Goal: Find specific page/section: Find specific page/section

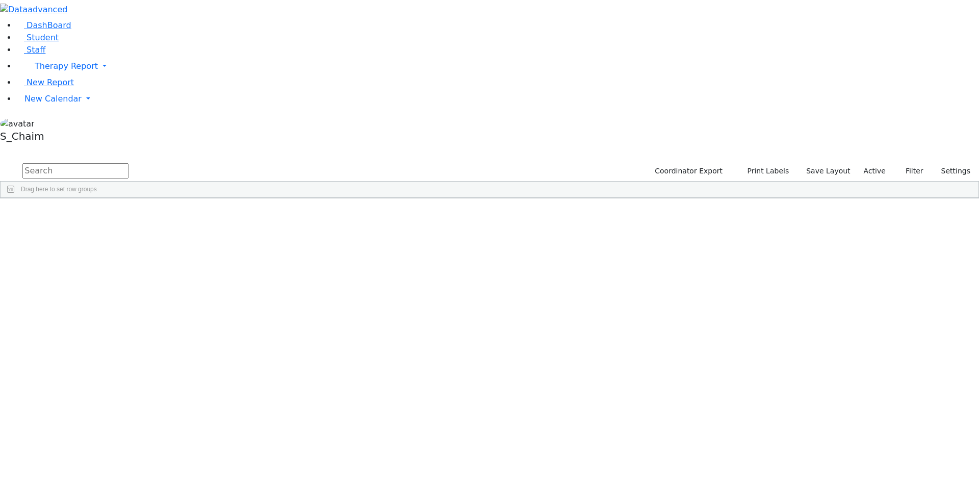
click at [566, 198] on div "Site" at bounding box center [544, 206] width 44 height 16
click at [130, 323] on div "Breuer" at bounding box center [98, 330] width 64 height 14
click at [533, 203] on span "Site" at bounding box center [527, 206] width 11 height 7
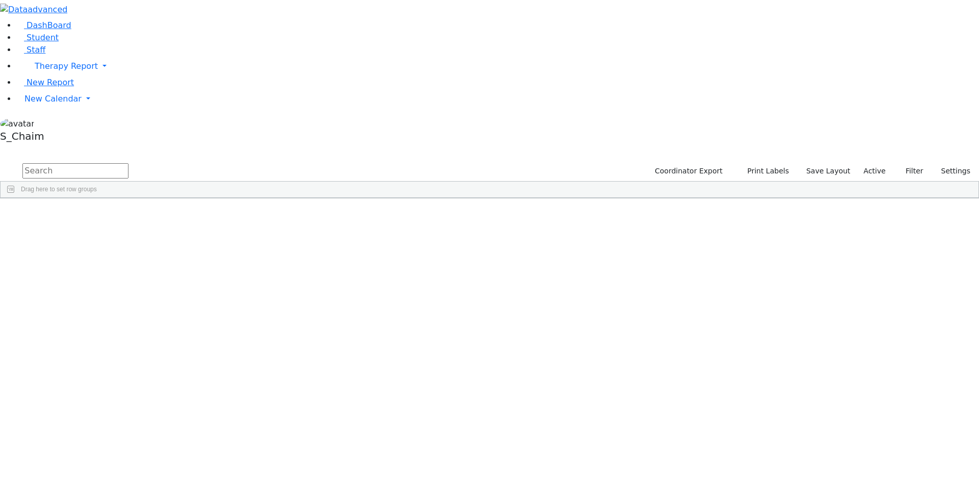
scroll to position [1377, 0]
click at [48, 71] on span "New Calendar" at bounding box center [66, 66] width 63 height 10
click at [54, 124] on span "Calendar" at bounding box center [40, 119] width 37 height 10
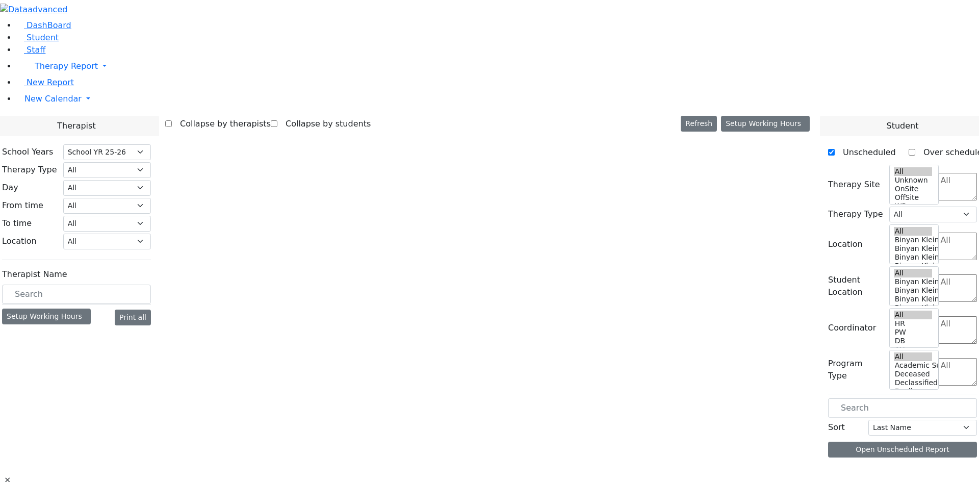
select select "212"
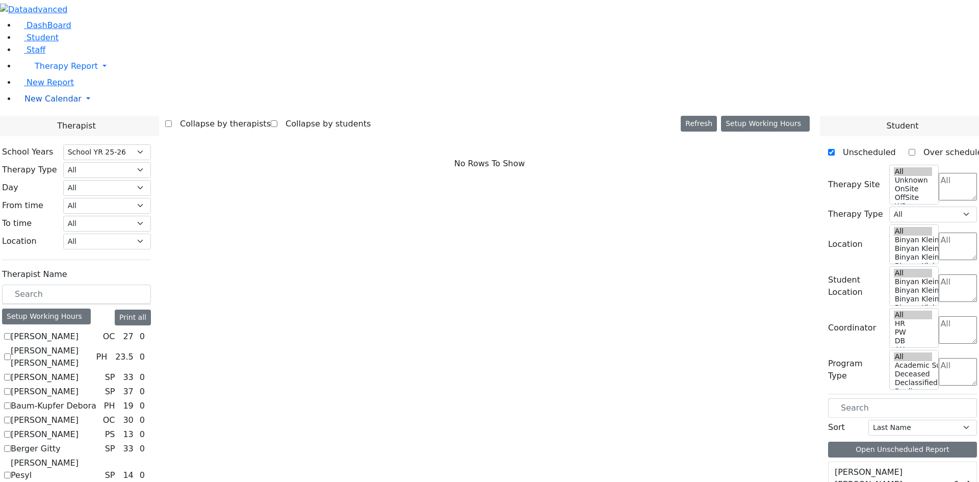
click at [46, 77] on link "New Calendar" at bounding box center [497, 66] width 963 height 20
click at [43, 42] on span "Student" at bounding box center [43, 38] width 32 height 10
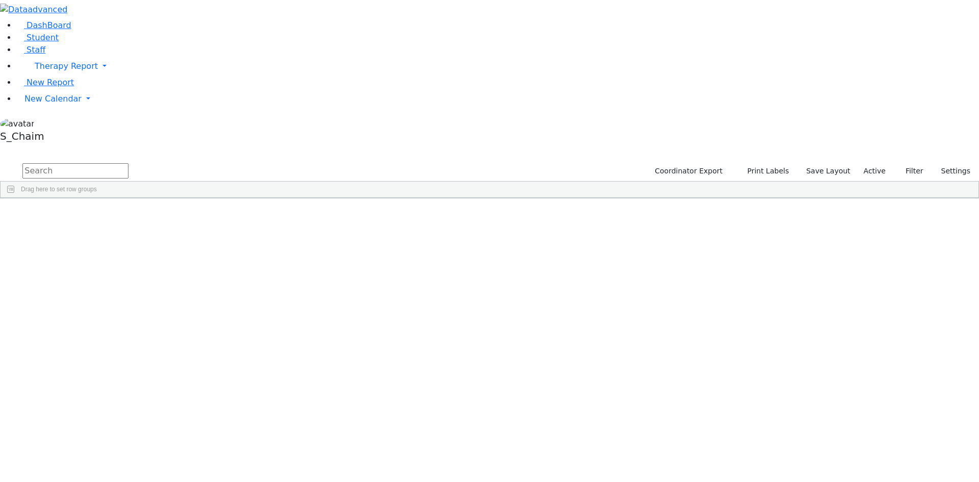
click at [533, 203] on span "Site" at bounding box center [527, 206] width 11 height 7
click at [317, 202] on span at bounding box center [313, 206] width 8 height 8
click at [351, 201] on span "filter" at bounding box center [342, 207] width 17 height 13
click at [322, 262] on input "checkbox" at bounding box center [318, 266] width 8 height 8
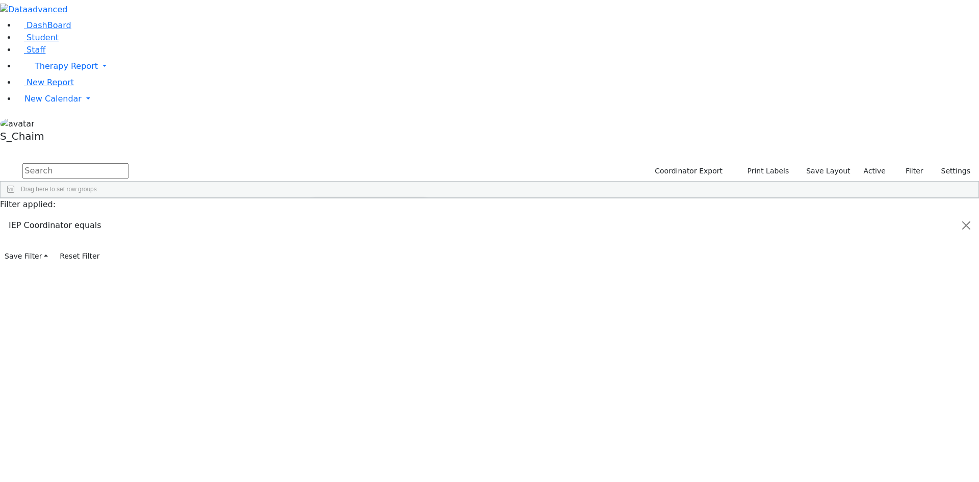
scroll to position [204, 0]
click at [373, 215] on div at bounding box center [485, 215] width 968 height 1
click at [574, 202] on span at bounding box center [570, 206] width 8 height 8
click at [579, 262] on input "checkbox" at bounding box center [575, 266] width 8 height 8
click at [655, 215] on div at bounding box center [485, 215] width 968 height 1
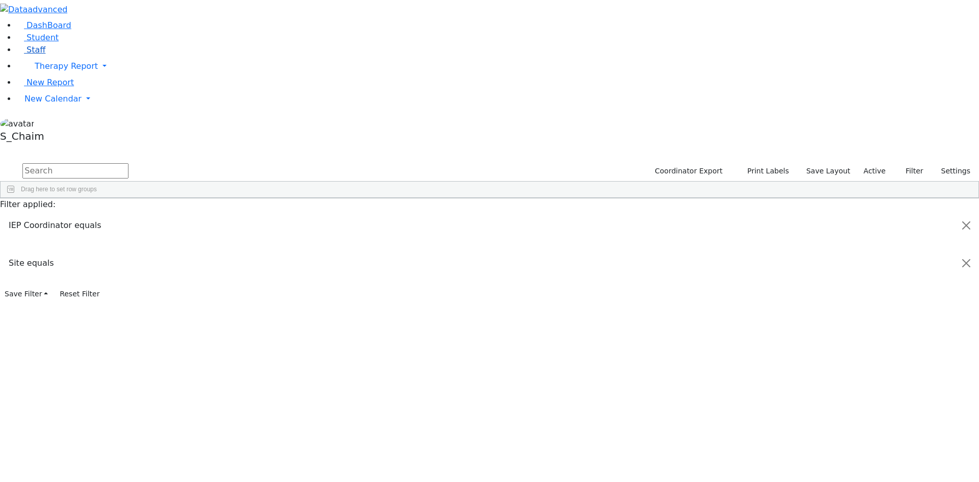
click at [45, 55] on link "Staff" at bounding box center [30, 50] width 29 height 10
click at [56, 42] on link "Student" at bounding box center [37, 38] width 42 height 10
click at [533, 203] on span "Site" at bounding box center [527, 206] width 11 height 7
click at [130, 219] on div "Goldman" at bounding box center [98, 226] width 64 height 14
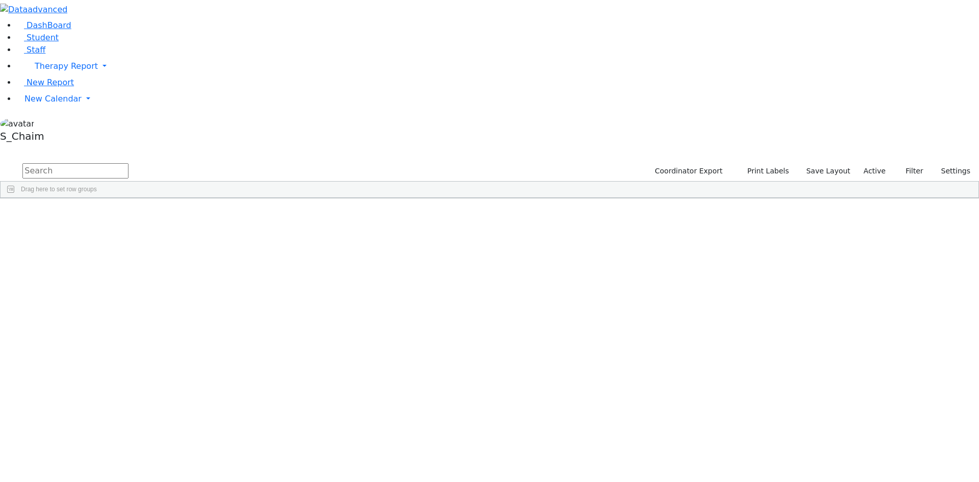
click at [130, 219] on div "Goldman" at bounding box center [98, 226] width 64 height 14
click at [533, 203] on span "Site" at bounding box center [527, 206] width 11 height 7
click at [130, 266] on div "Berger" at bounding box center [98, 273] width 64 height 14
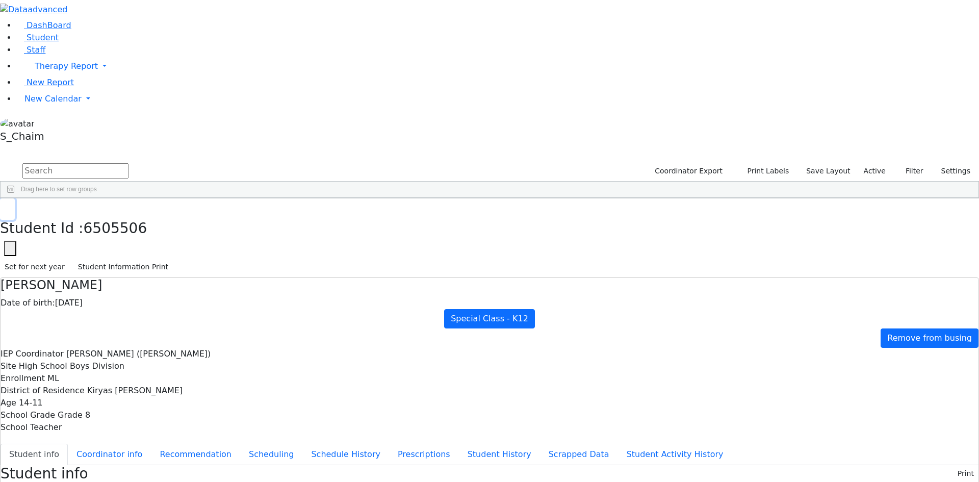
click at [10, 206] on icon "button" at bounding box center [8, 209] width 6 height 6
click at [15, 198] on button "button" at bounding box center [7, 208] width 15 height 21
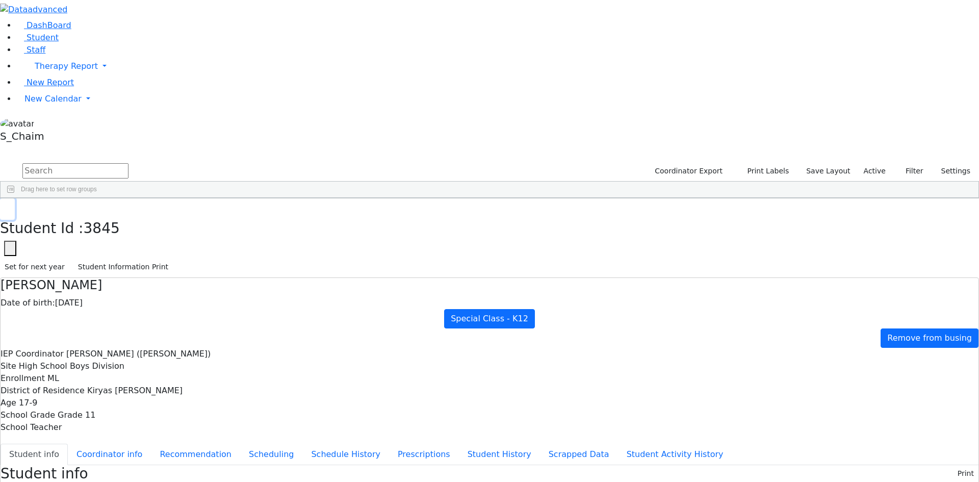
scroll to position [3724, 0]
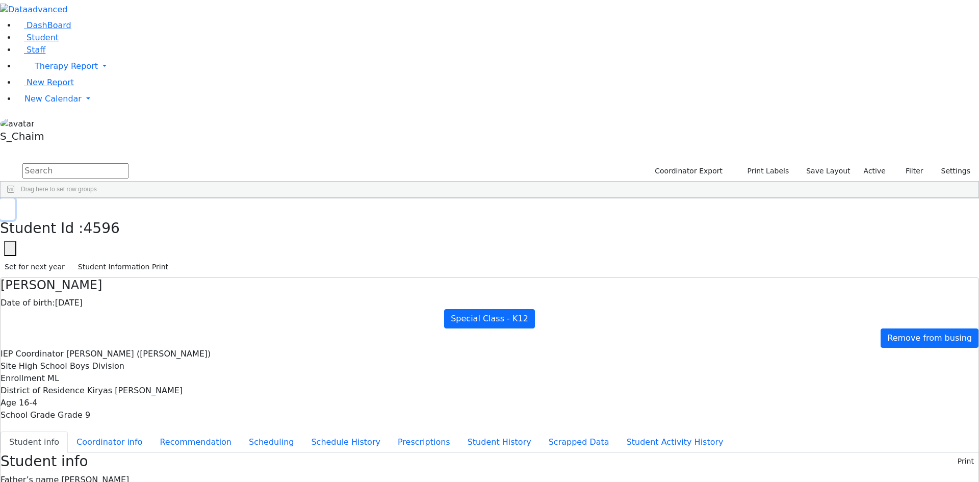
click at [10, 206] on icon "button" at bounding box center [8, 209] width 6 height 6
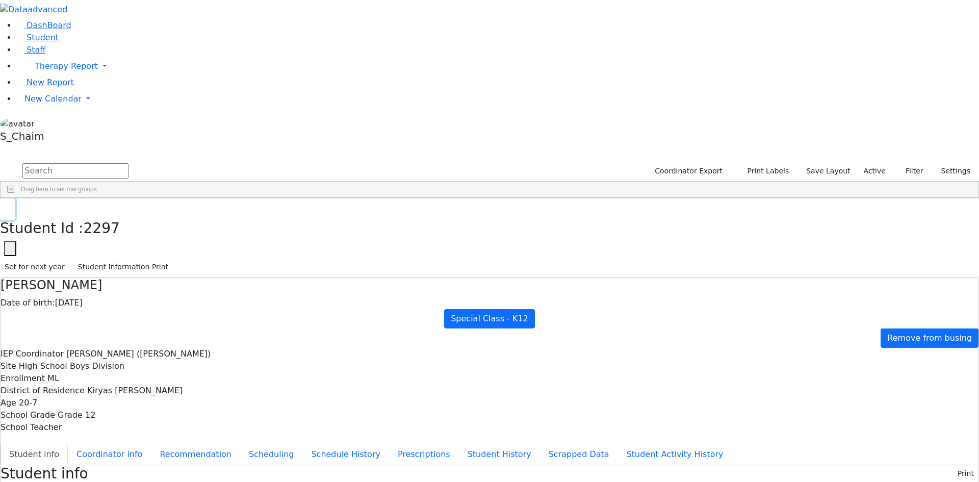
click at [10, 206] on icon "button" at bounding box center [8, 209] width 6 height 6
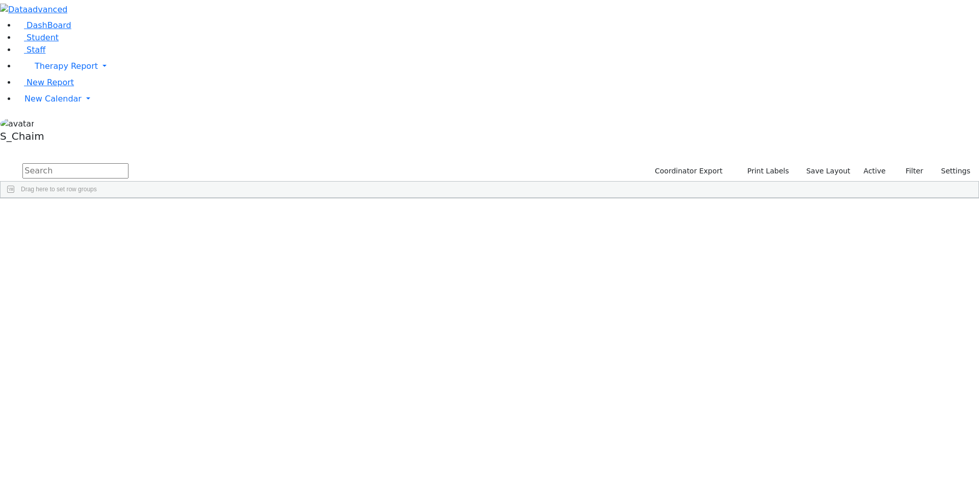
click at [533, 203] on span "Site" at bounding box center [527, 206] width 11 height 7
click at [194, 460] on div "Betzalel" at bounding box center [162, 467] width 64 height 14
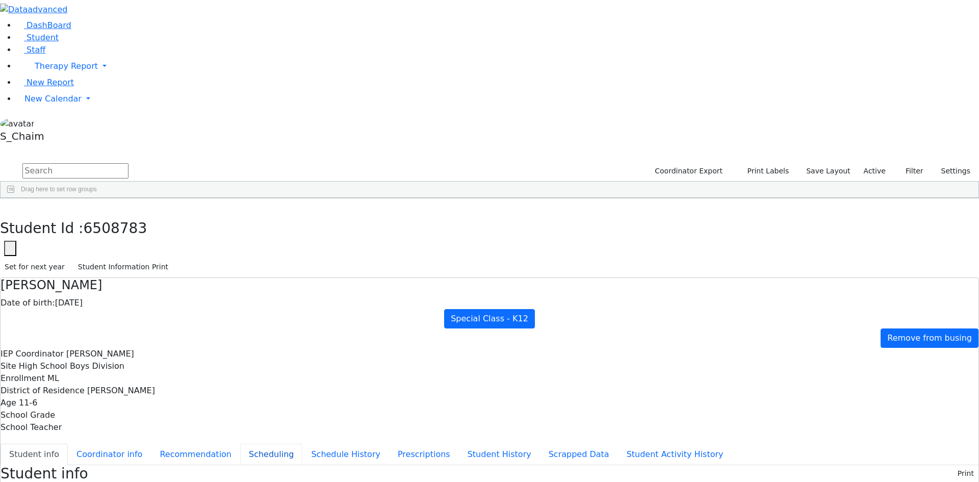
click at [240, 444] on button "Scheduling" at bounding box center [271, 454] width 62 height 21
